Goal: Transaction & Acquisition: Purchase product/service

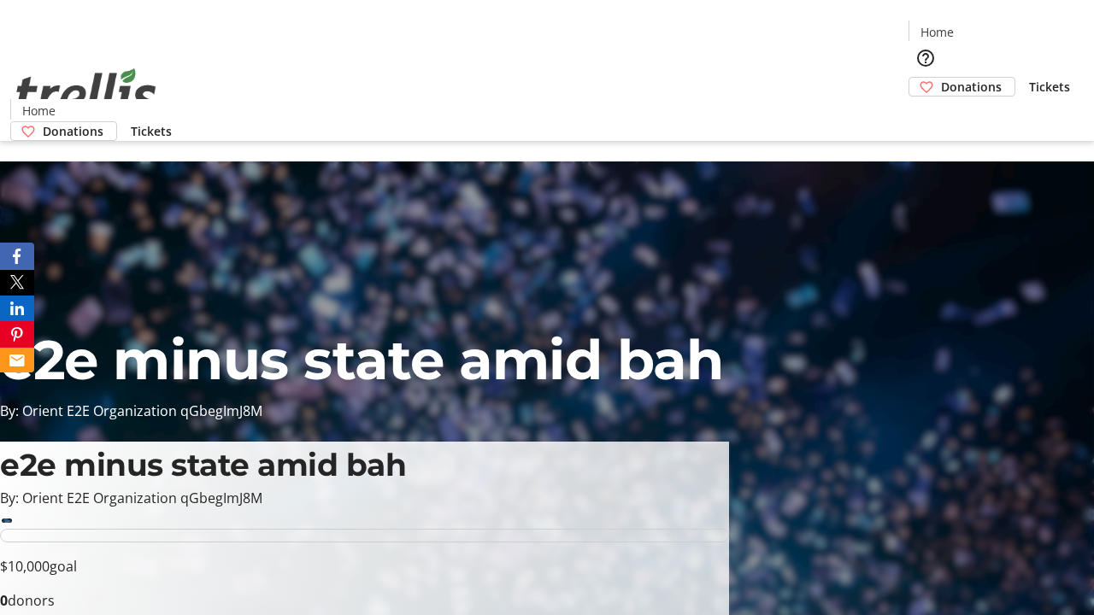
click at [941, 78] on span "Donations" at bounding box center [971, 87] width 61 height 18
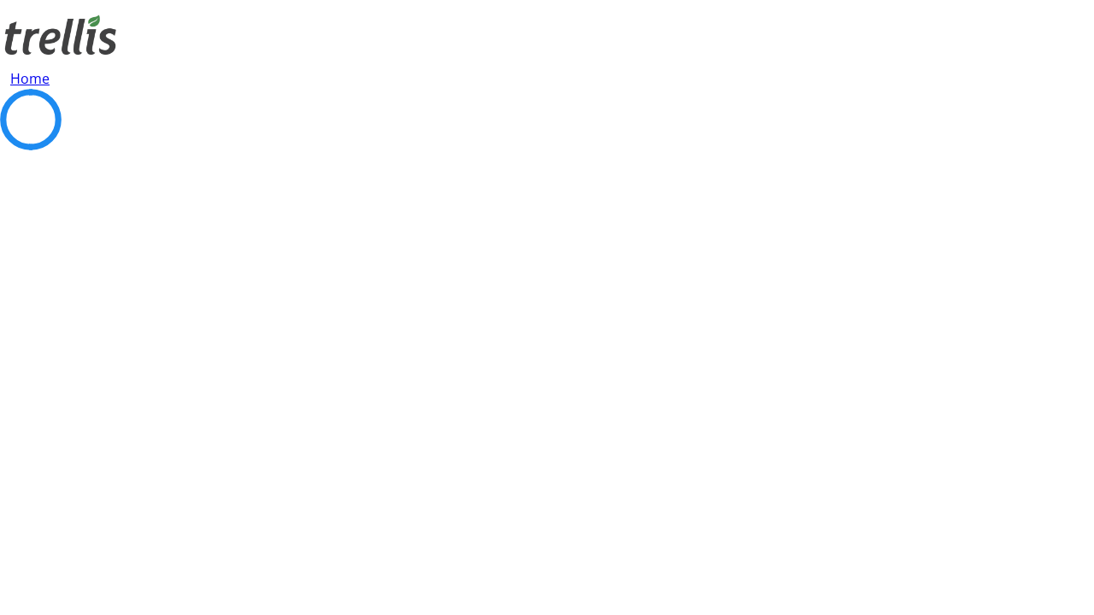
select select "CA"
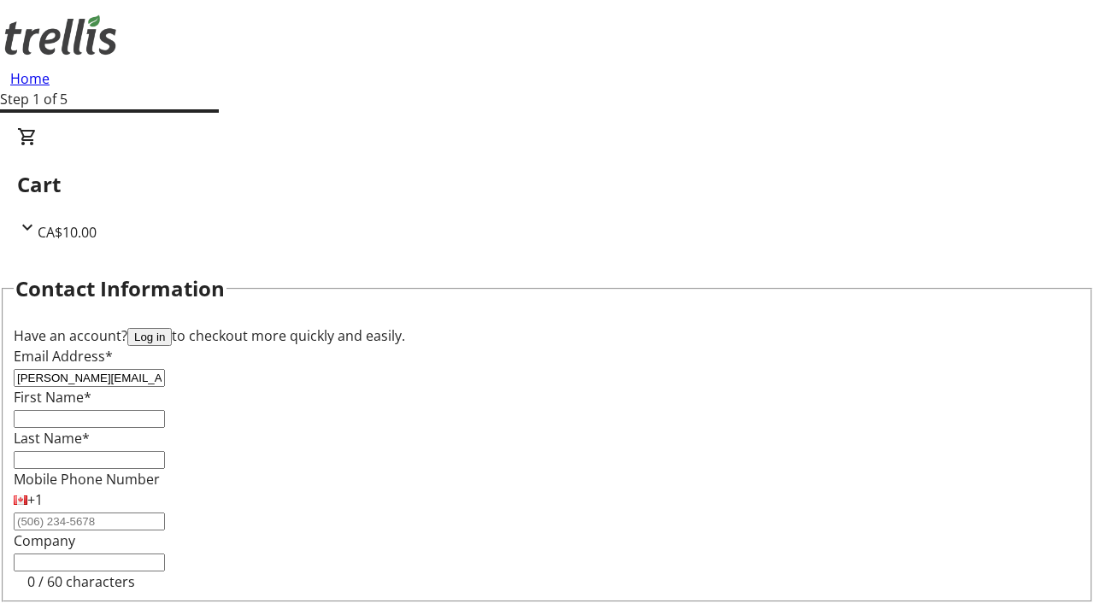
type input "[PERSON_NAME][EMAIL_ADDRESS][PERSON_NAME][DOMAIN_NAME]"
type input "[PERSON_NAME]"
type input "[STREET_ADDRESS][PERSON_NAME]"
type input "Kelowna"
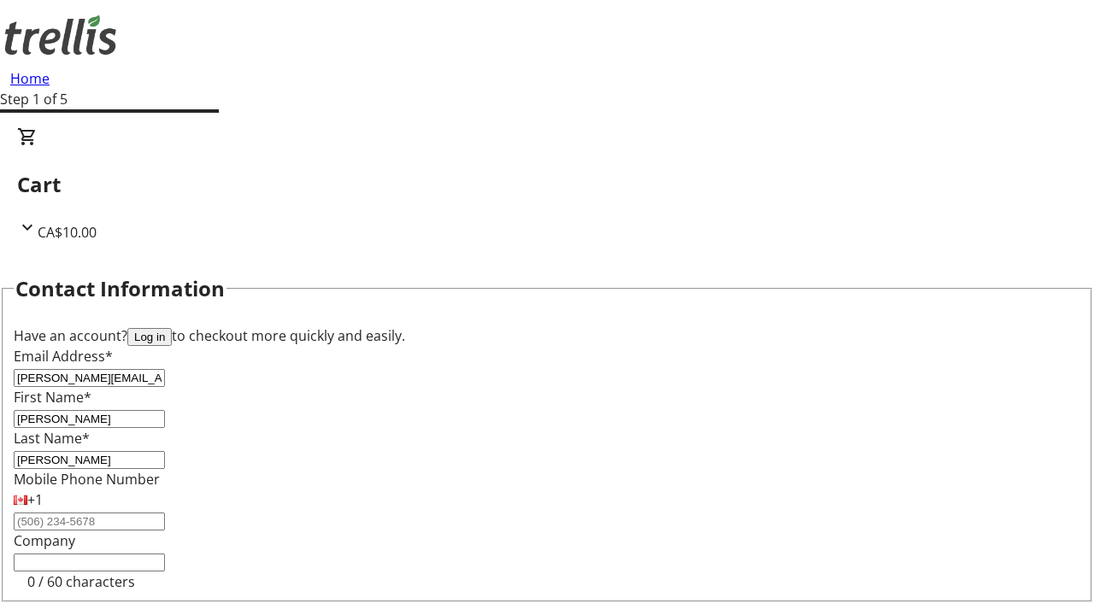
select select "BC"
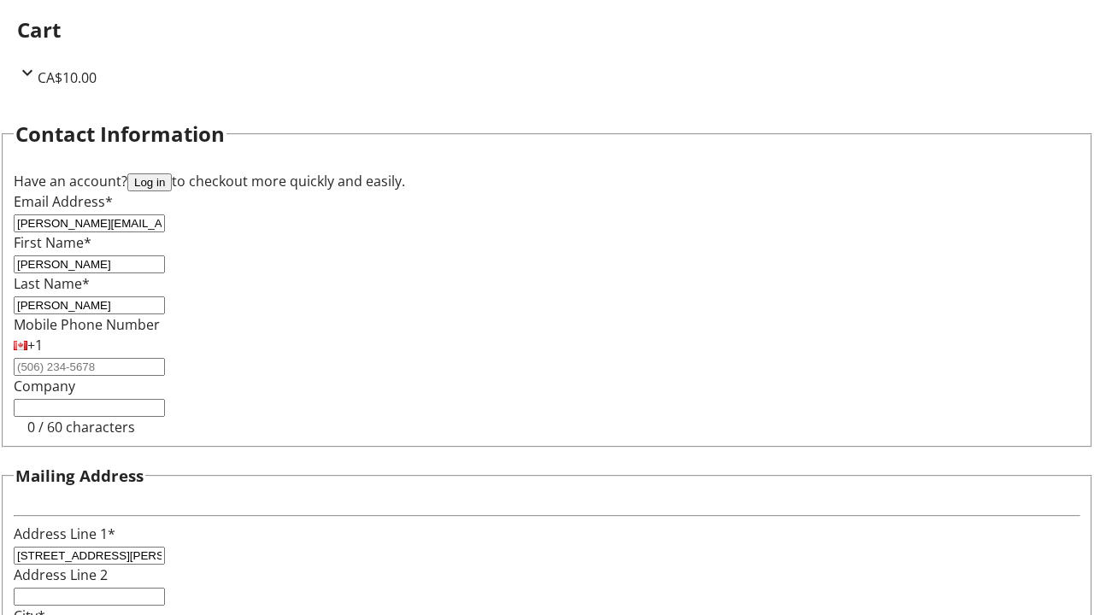
type input "Kelowna"
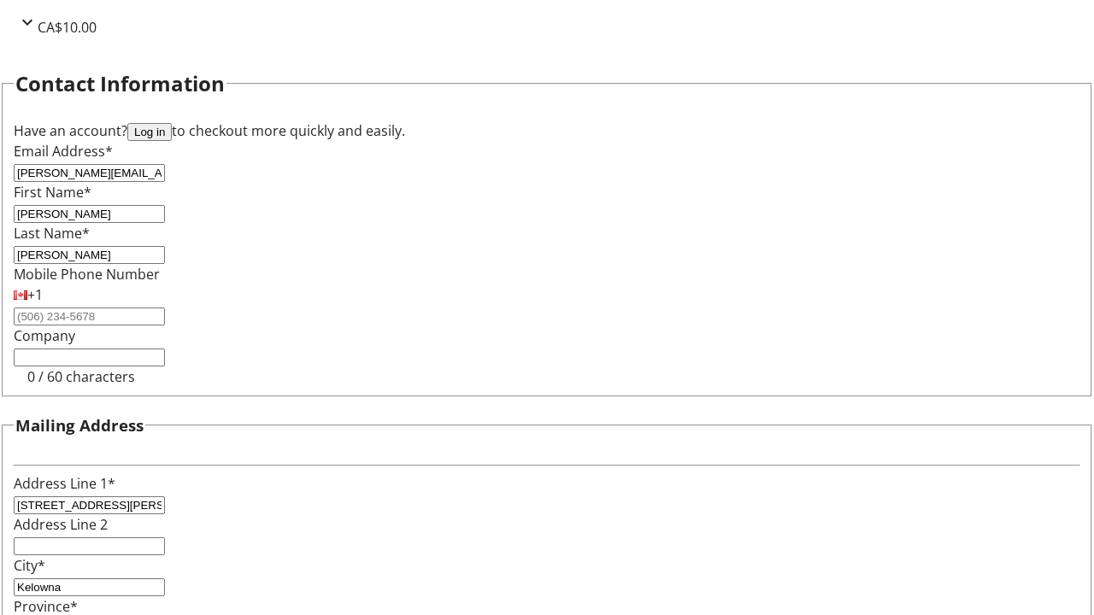
type input "V1Y 0C2"
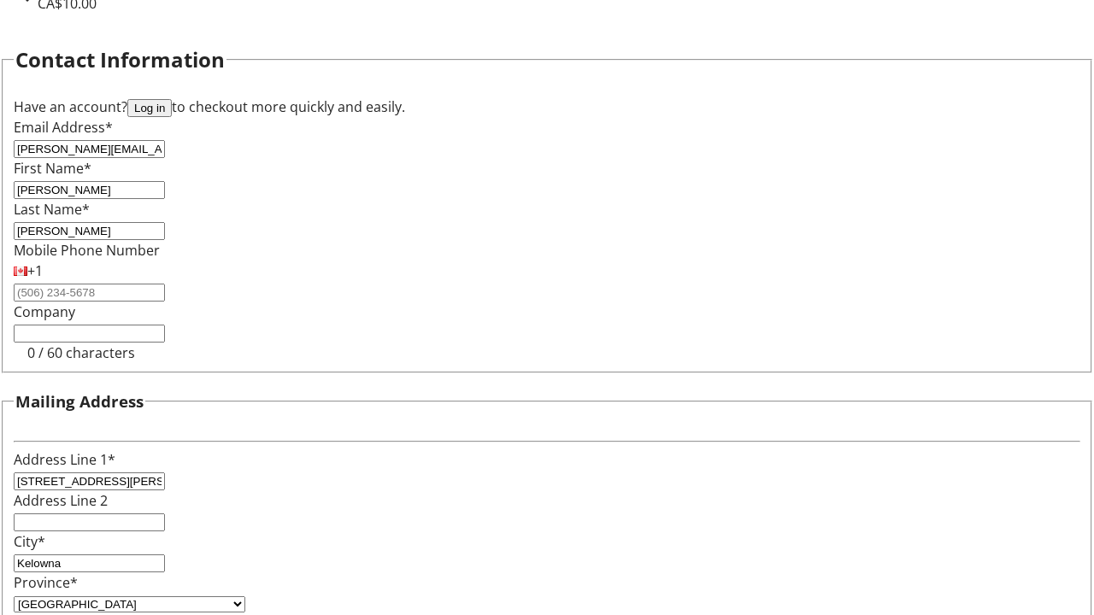
scroll to position [0, 0]
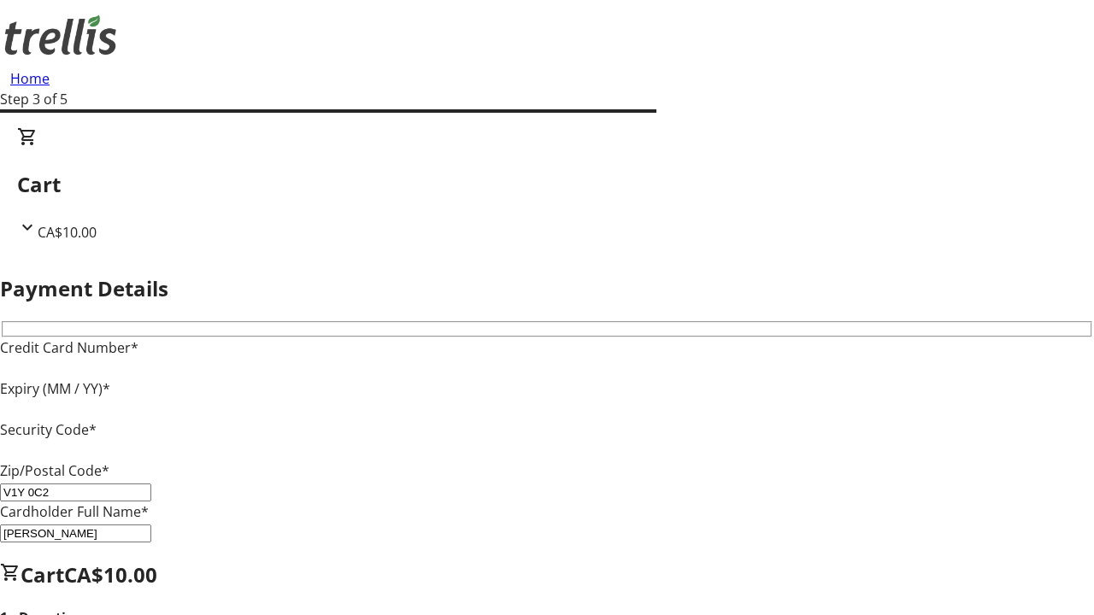
type input "V1Y 0C2"
